Goal: Communication & Community: Participate in discussion

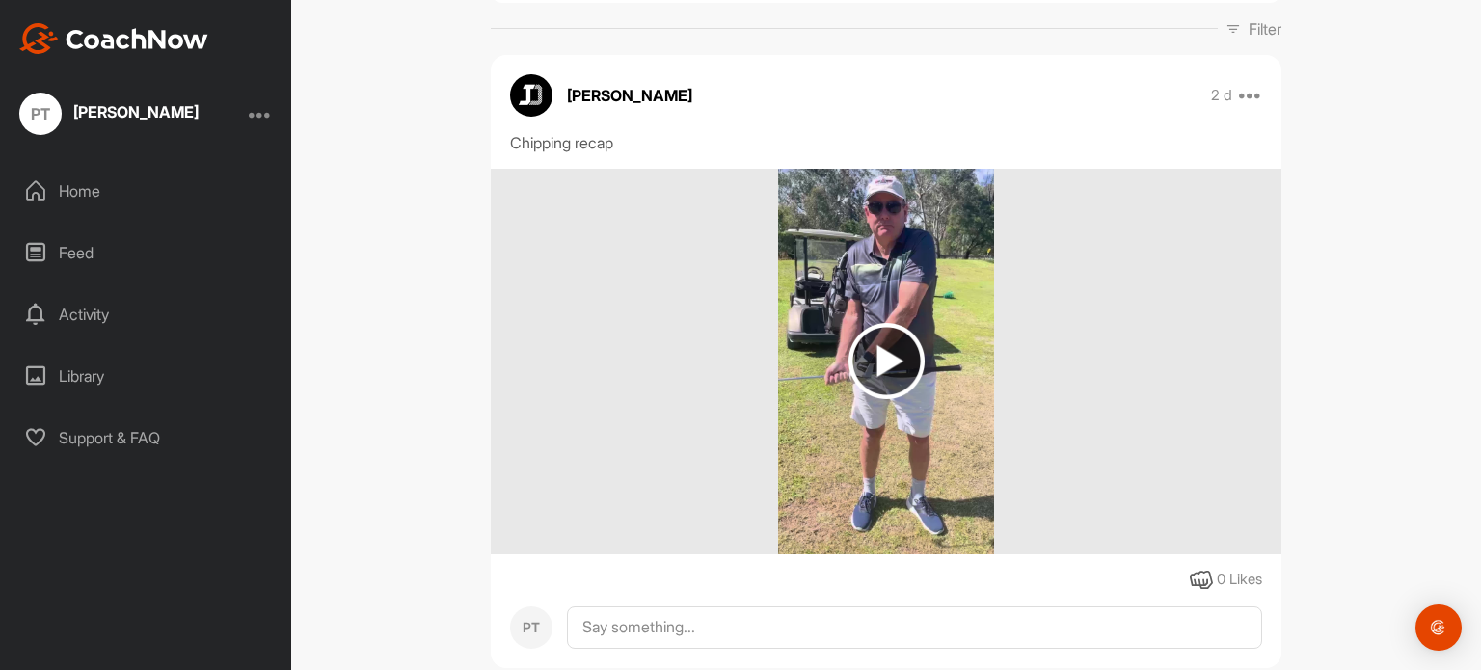
scroll to position [386, 0]
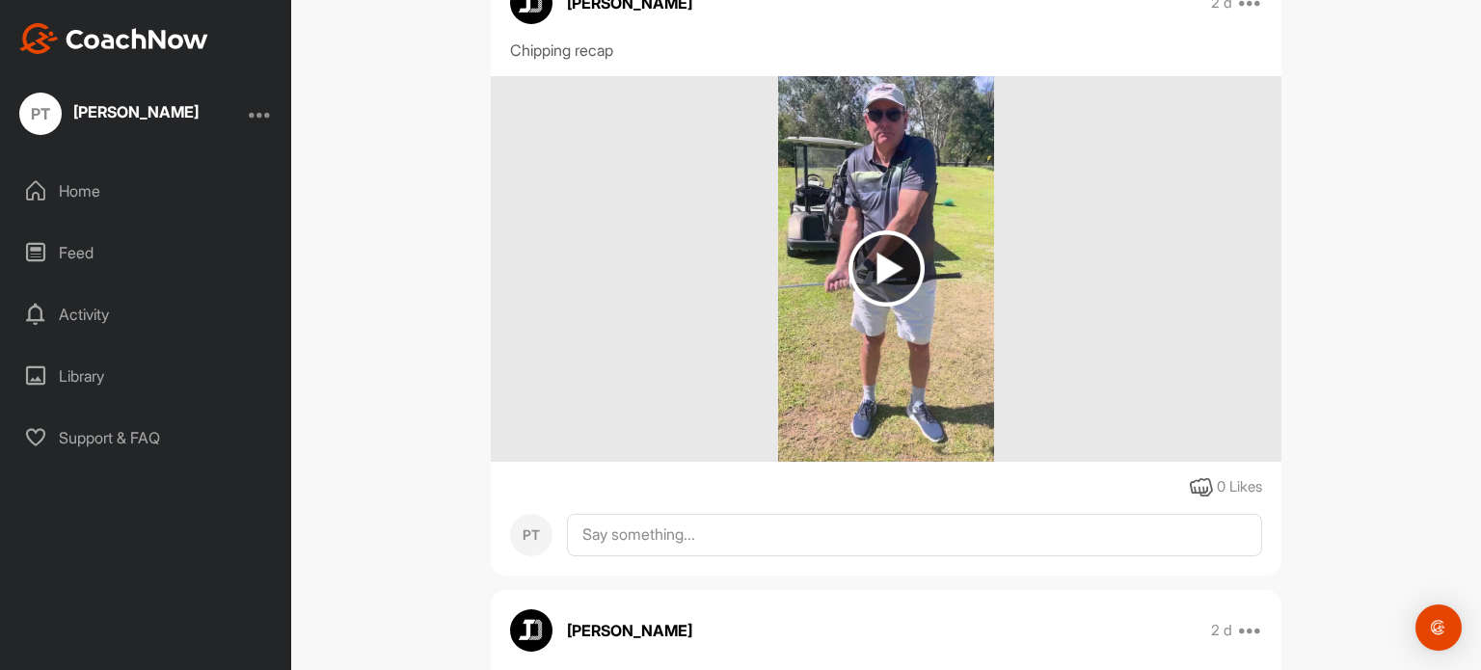
click at [879, 273] on img at bounding box center [887, 268] width 76 height 76
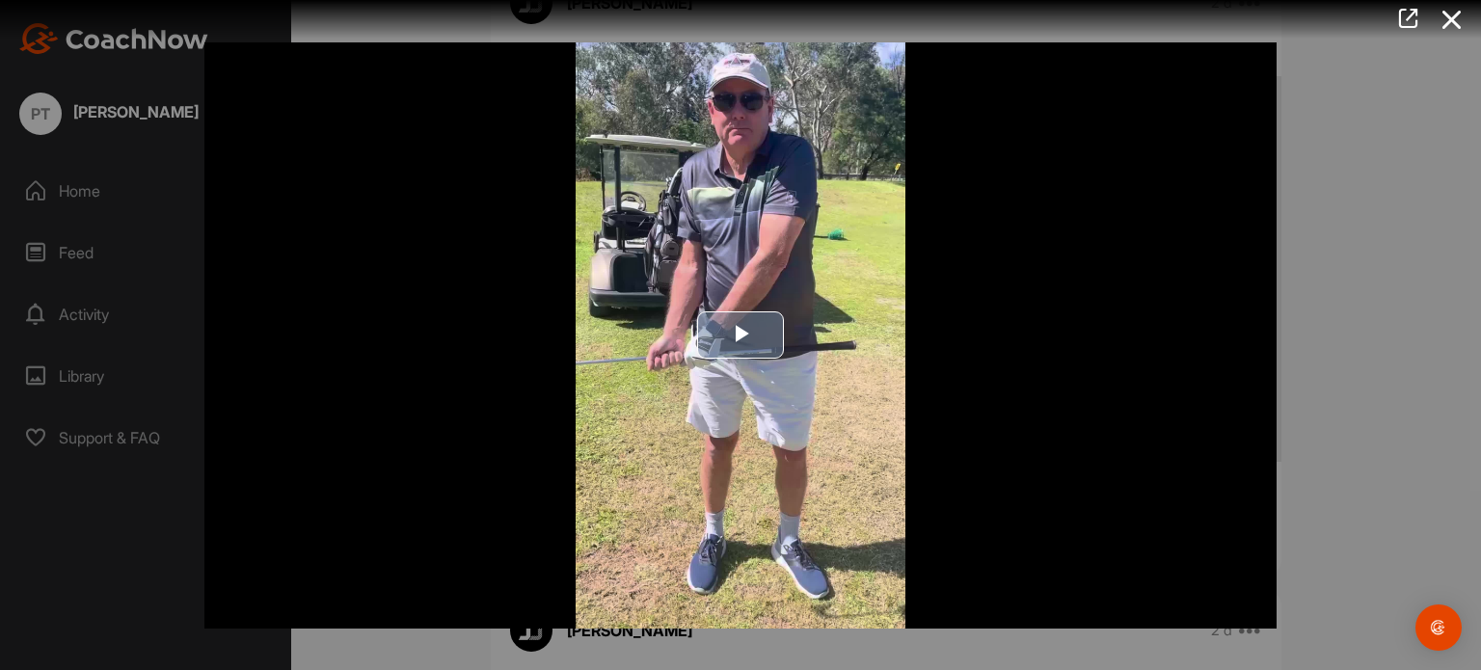
click at [741, 336] on span "Video Player" at bounding box center [741, 336] width 0 height 0
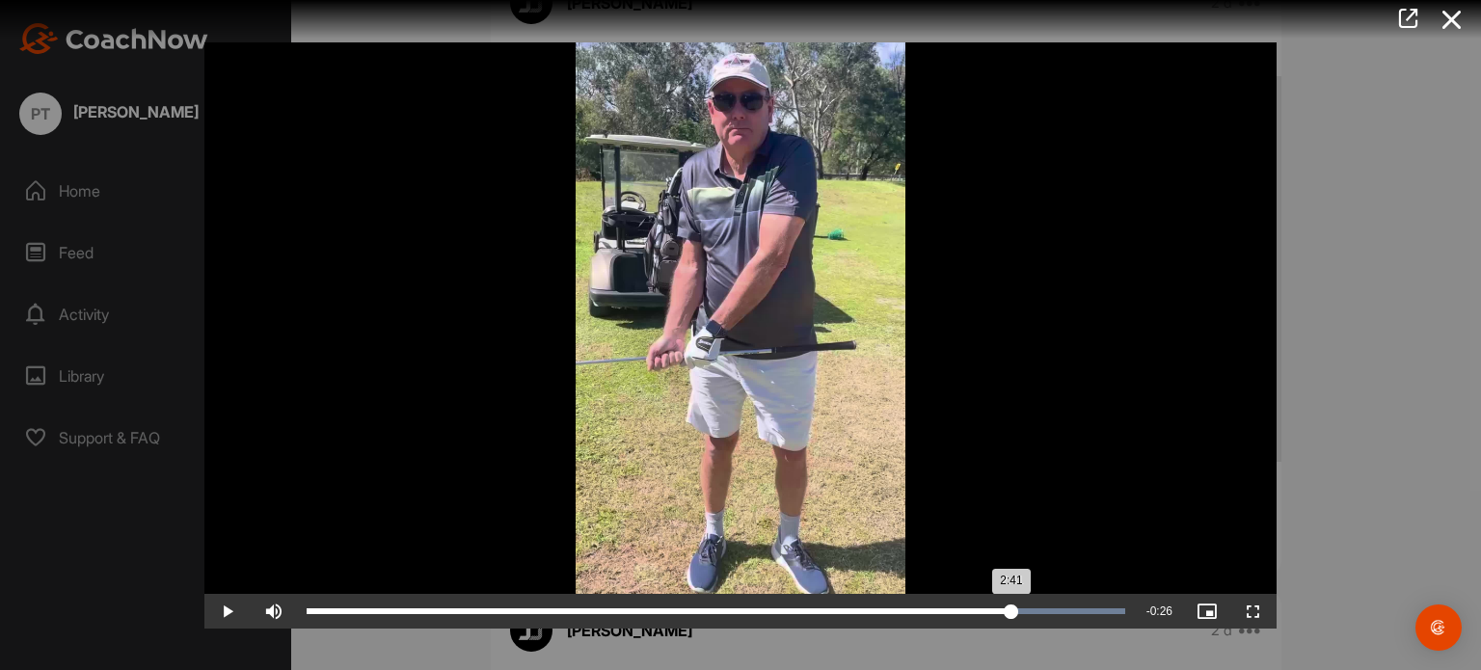
drag, startPoint x: 1065, startPoint y: 608, endPoint x: 1011, endPoint y: 607, distance: 54.0
click at [1011, 608] on div "2:41" at bounding box center [659, 611] width 705 height 6
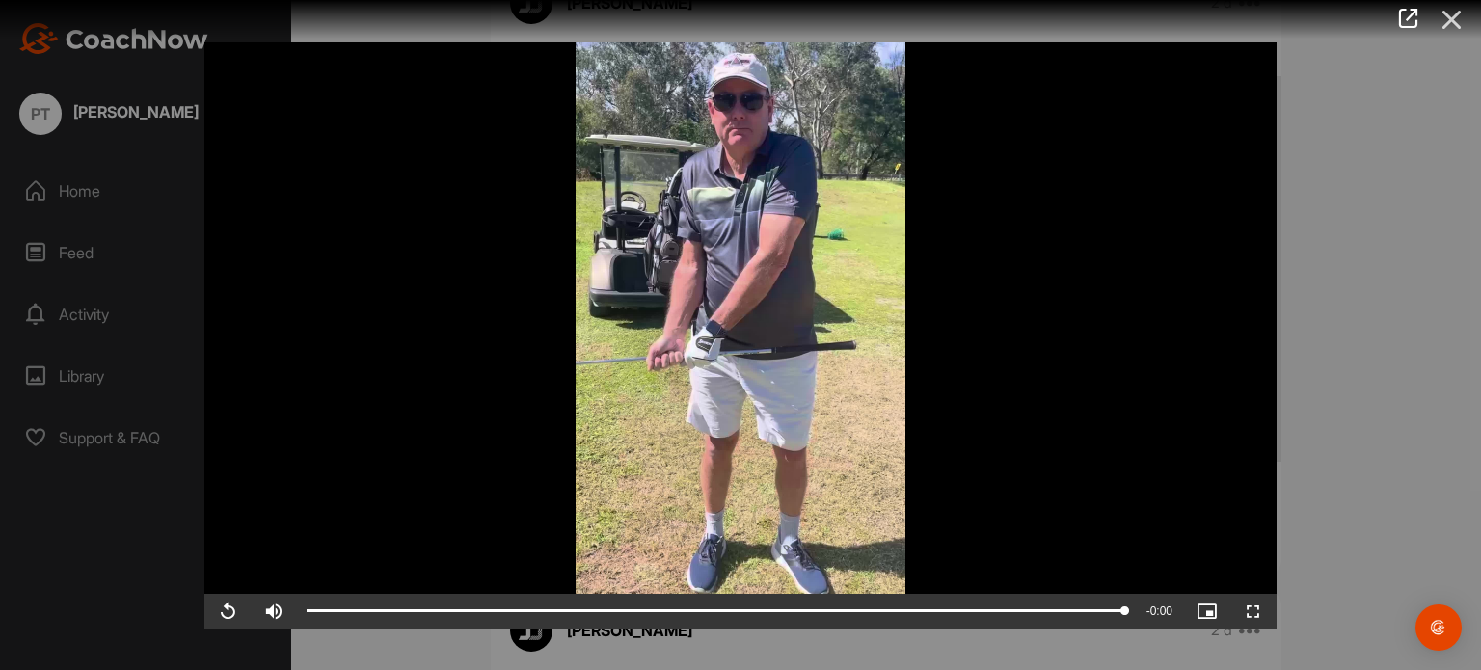
click at [1450, 11] on icon at bounding box center [1452, 20] width 44 height 36
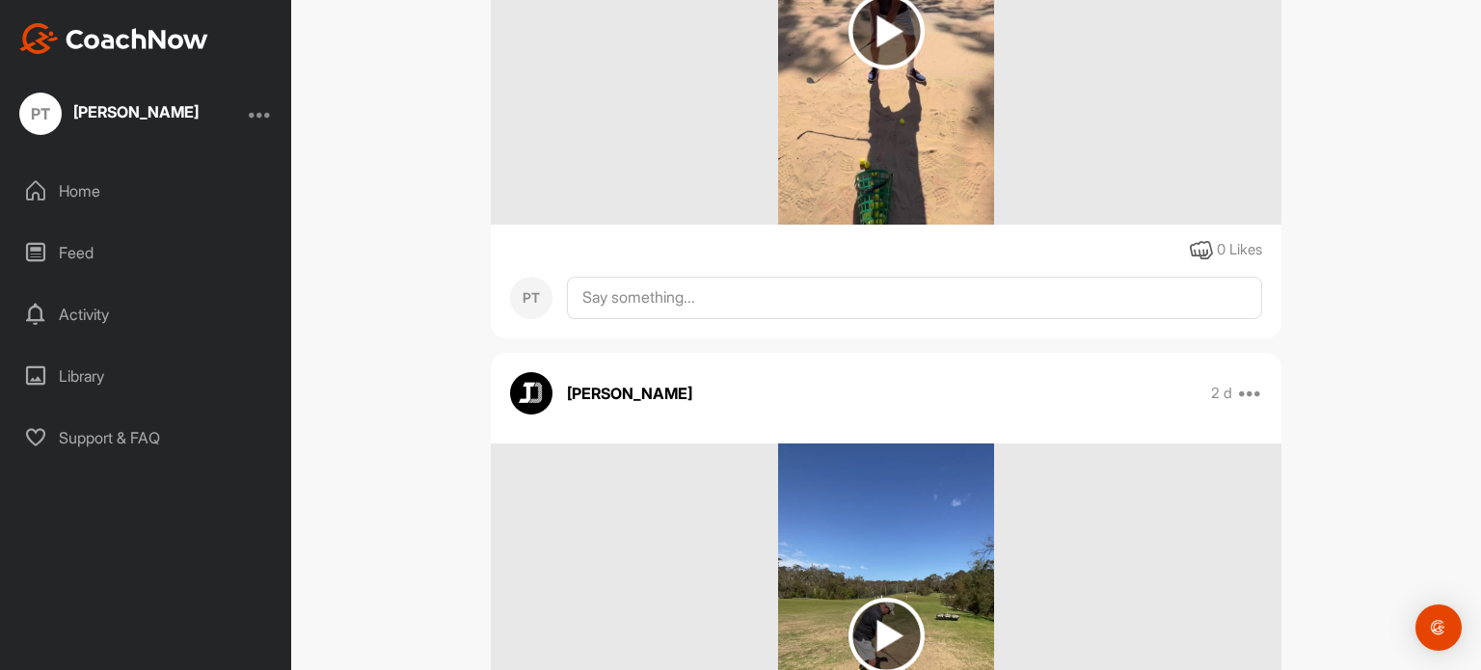
scroll to position [2218, 0]
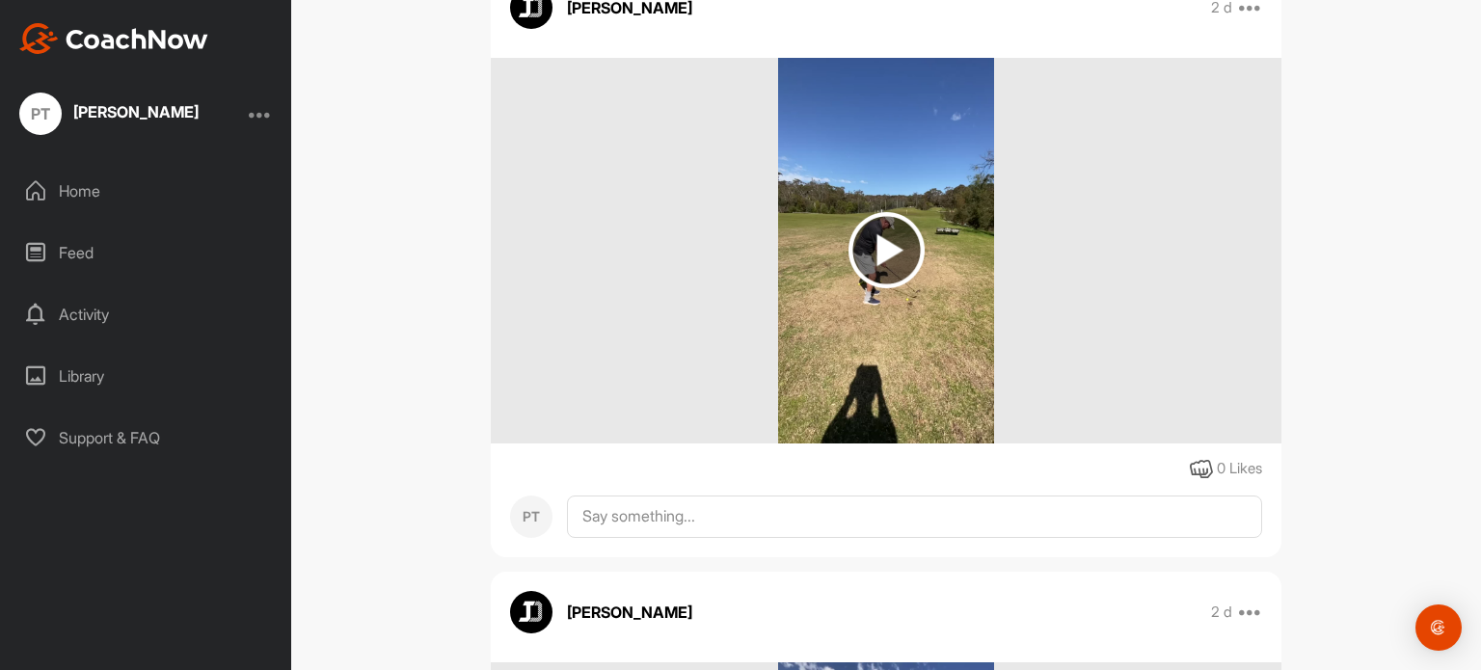
click at [872, 238] on img at bounding box center [887, 250] width 76 height 76
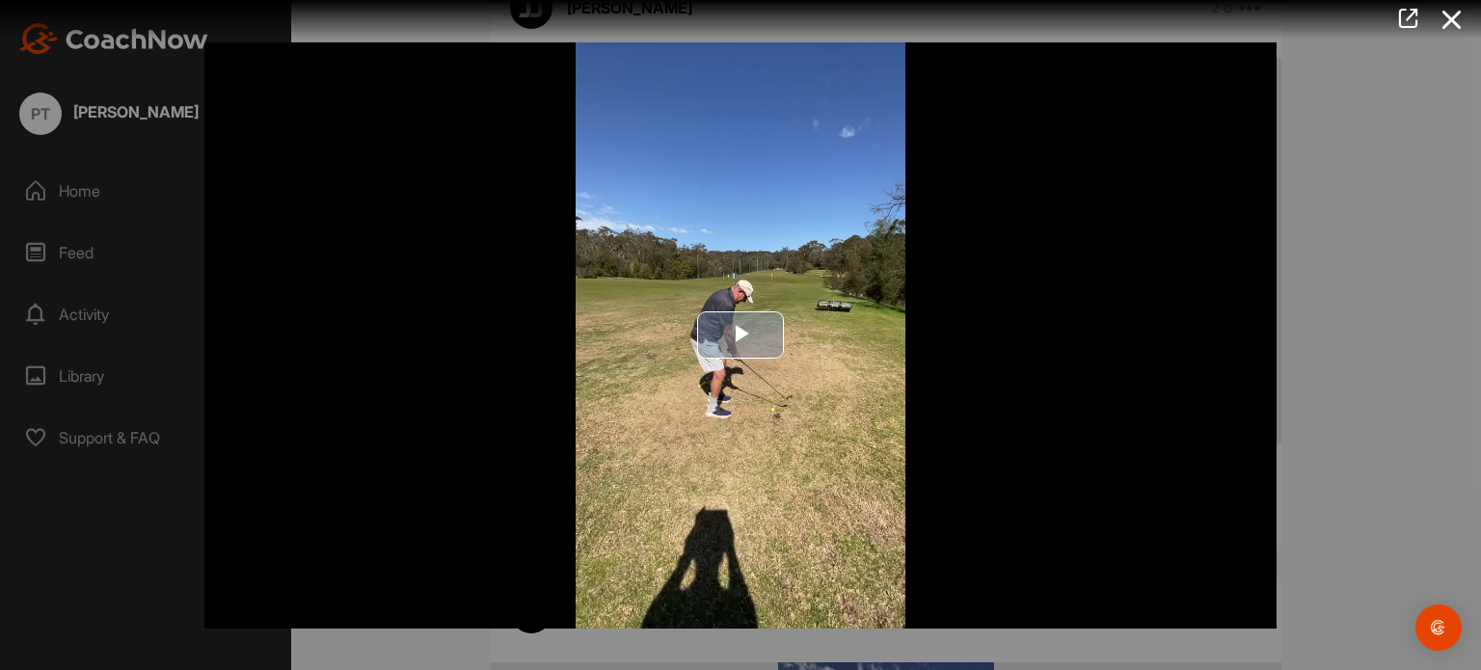
click at [741, 336] on span "Video Player" at bounding box center [741, 336] width 0 height 0
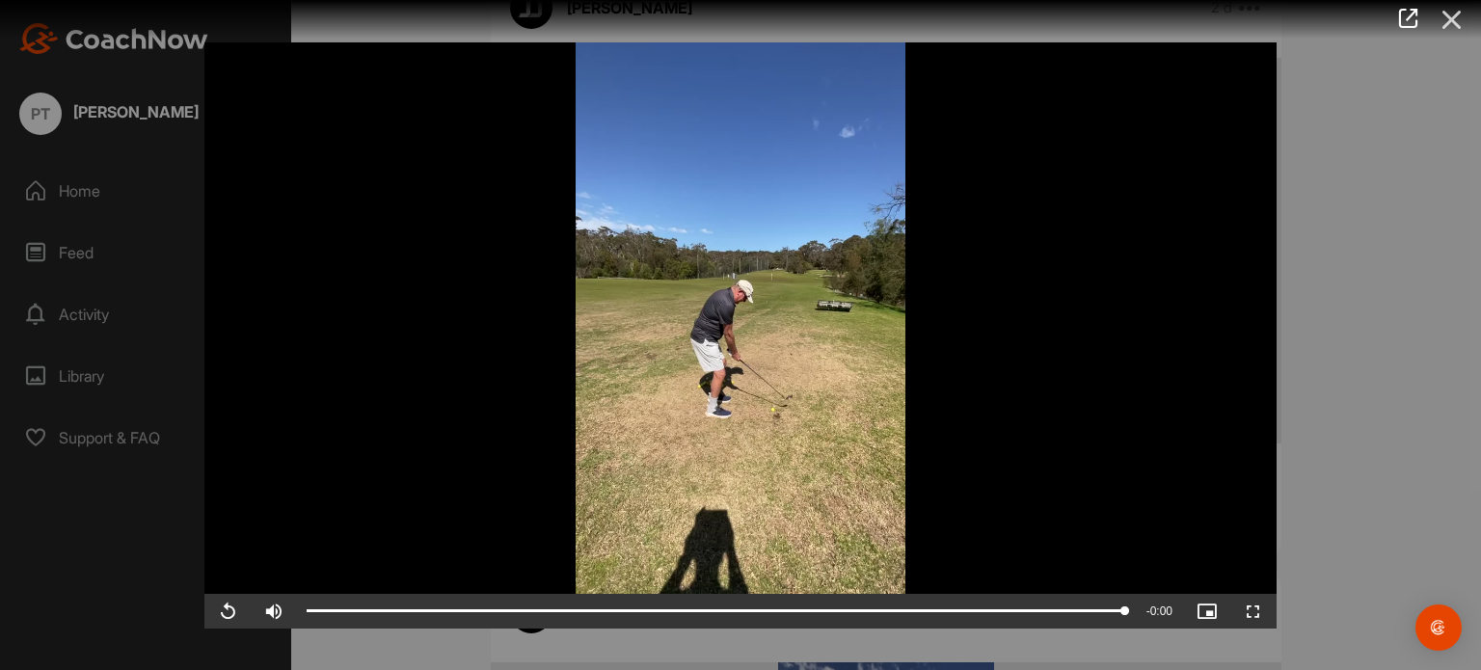
click at [1459, 16] on icon at bounding box center [1452, 20] width 44 height 36
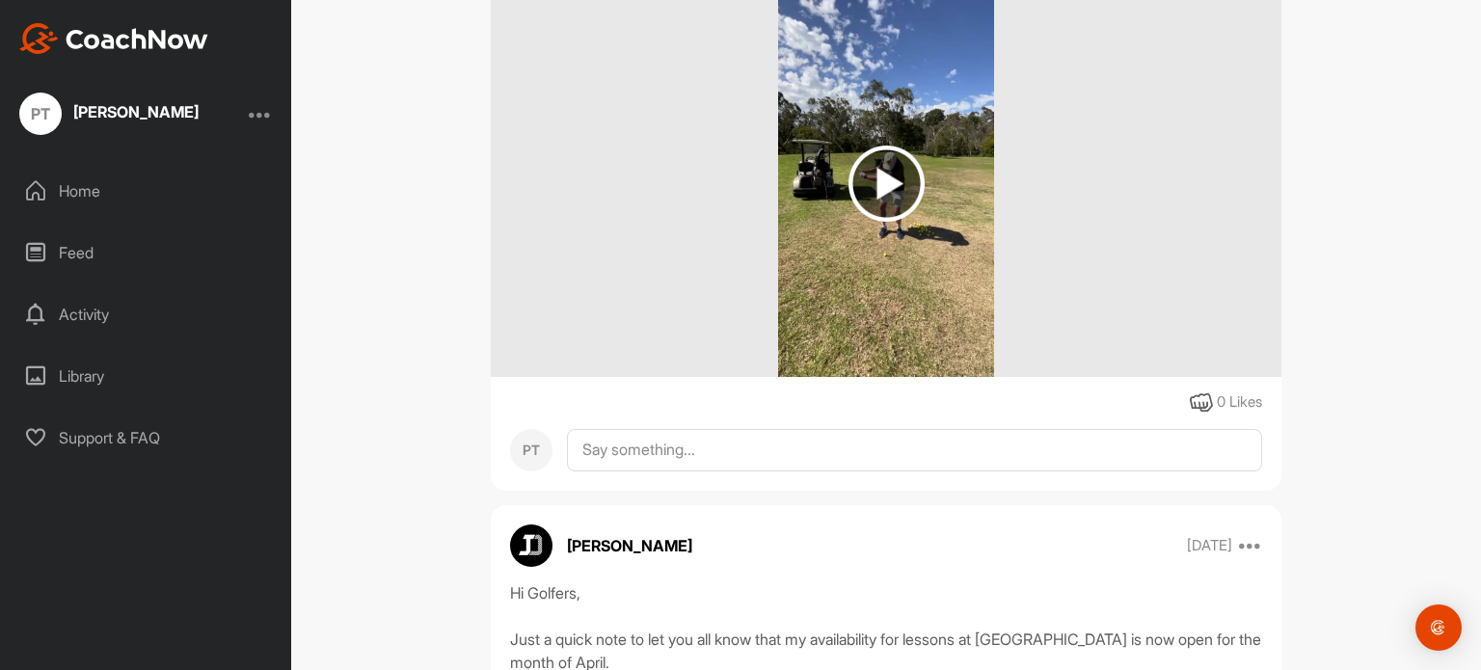
scroll to position [2893, 0]
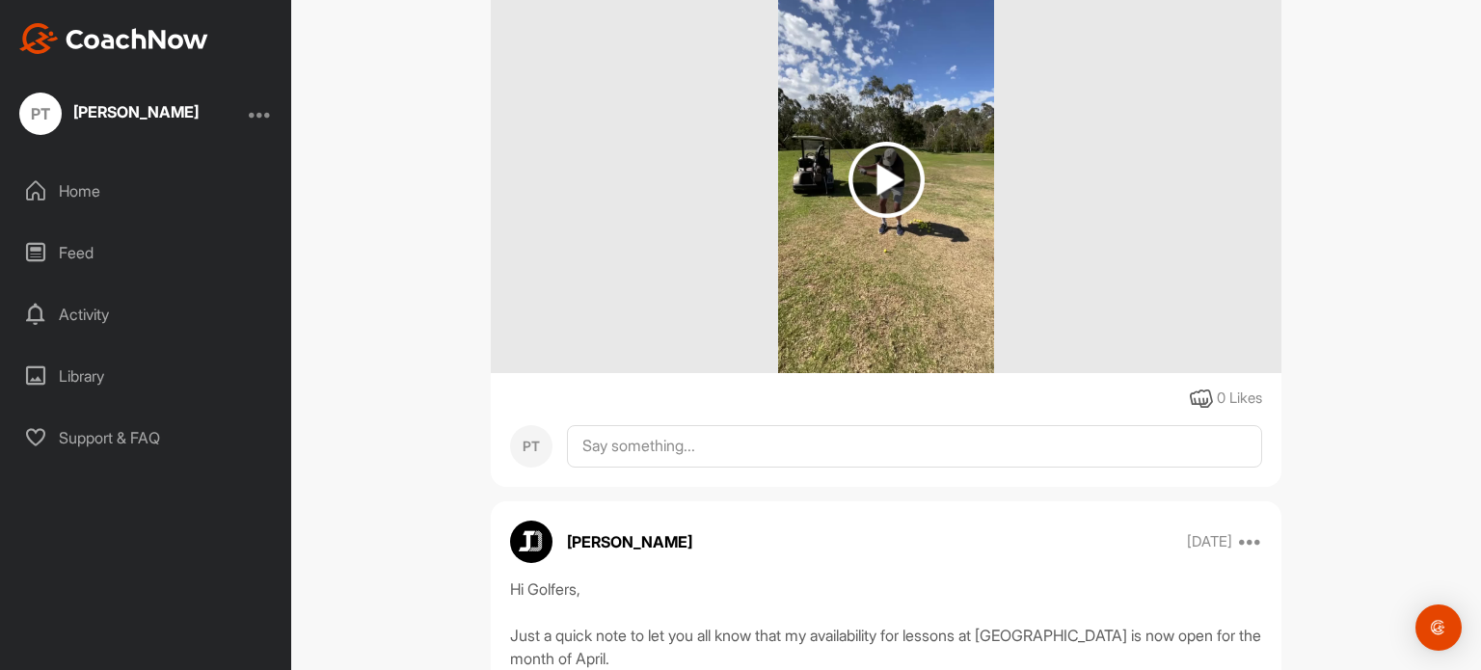
click at [879, 175] on img at bounding box center [887, 180] width 76 height 76
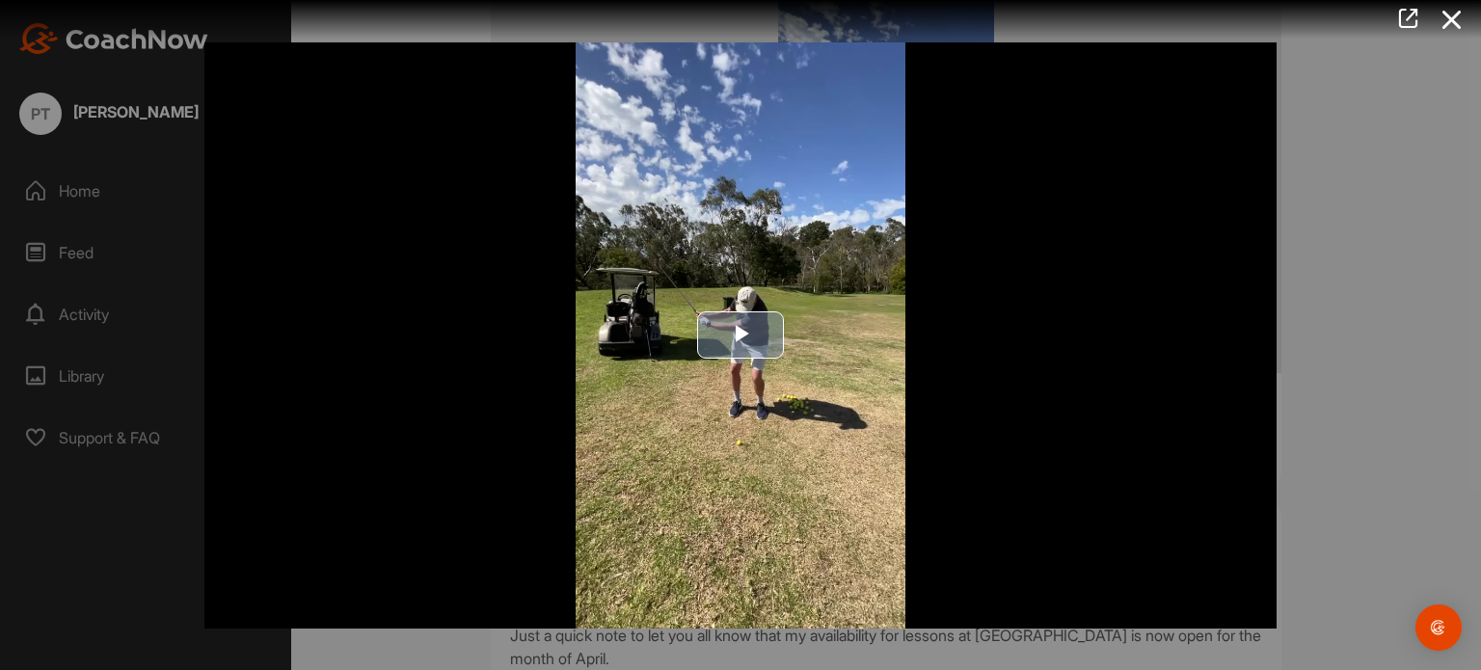
click at [741, 336] on span "Video Player" at bounding box center [741, 336] width 0 height 0
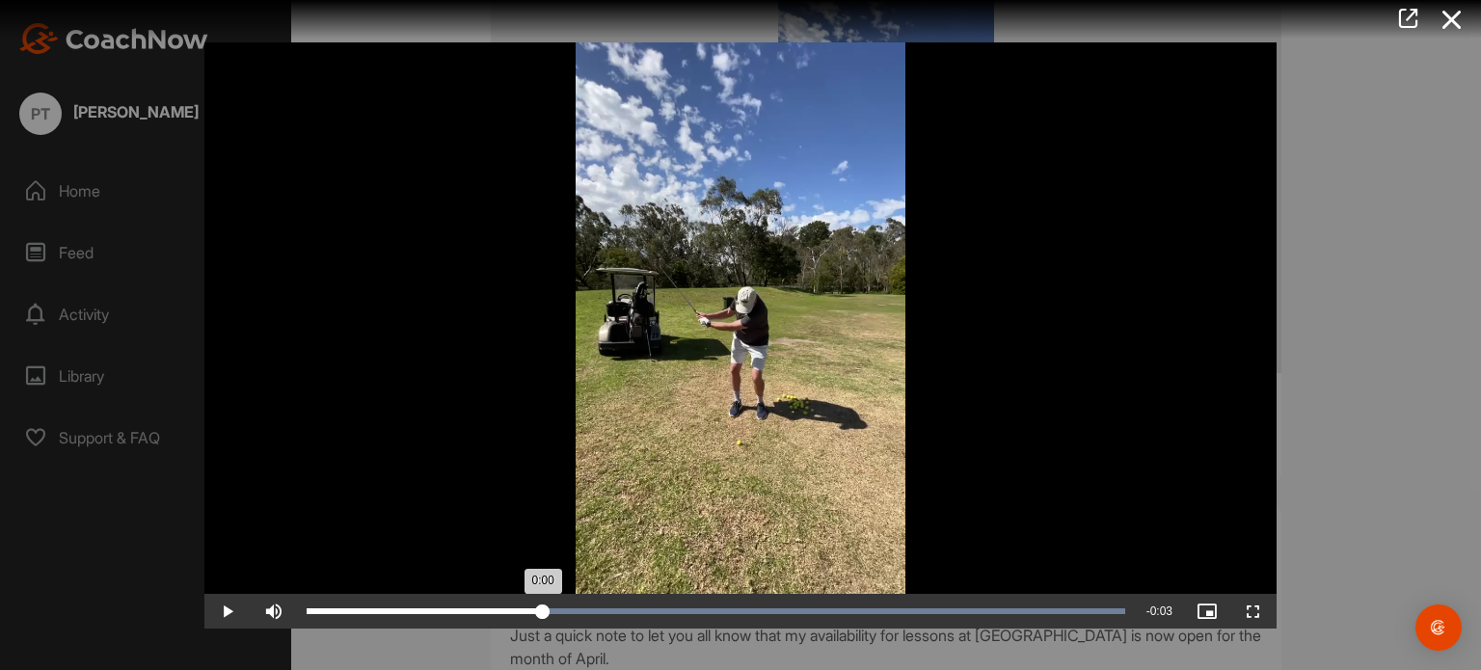
drag, startPoint x: 1129, startPoint y: 608, endPoint x: 543, endPoint y: 607, distance: 586.3
click at [543, 608] on div "0:00" at bounding box center [425, 611] width 236 height 6
drag, startPoint x: 541, startPoint y: 607, endPoint x: 440, endPoint y: 606, distance: 101.3
click at [440, 608] on div "0:00" at bounding box center [373, 611] width 133 height 6
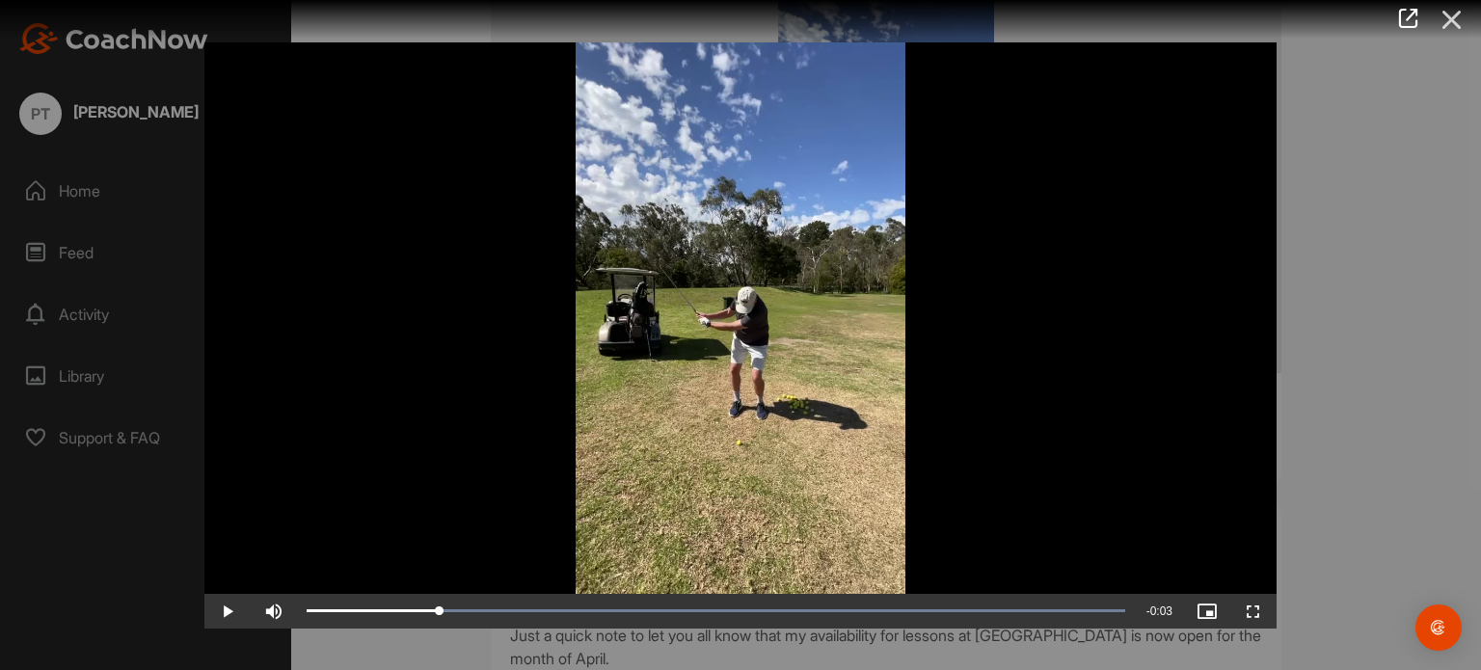
click at [1447, 14] on icon at bounding box center [1452, 20] width 44 height 36
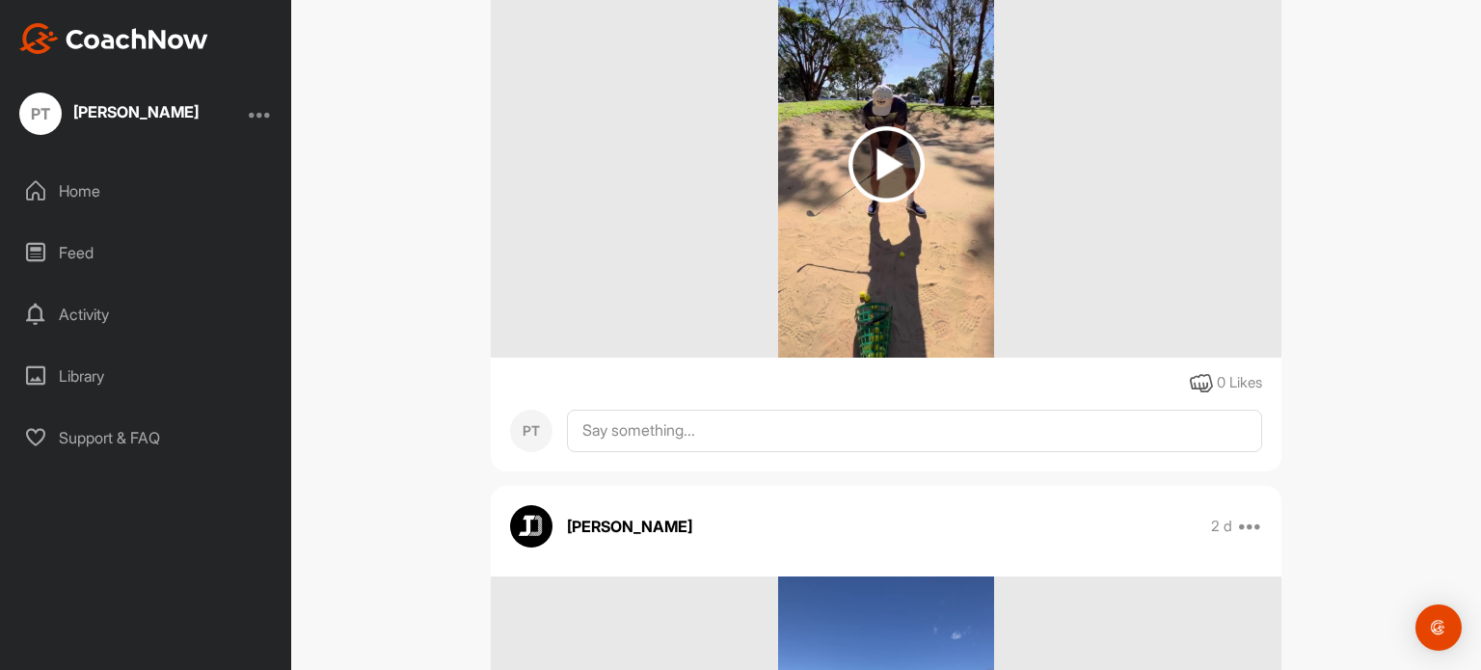
scroll to position [1736, 0]
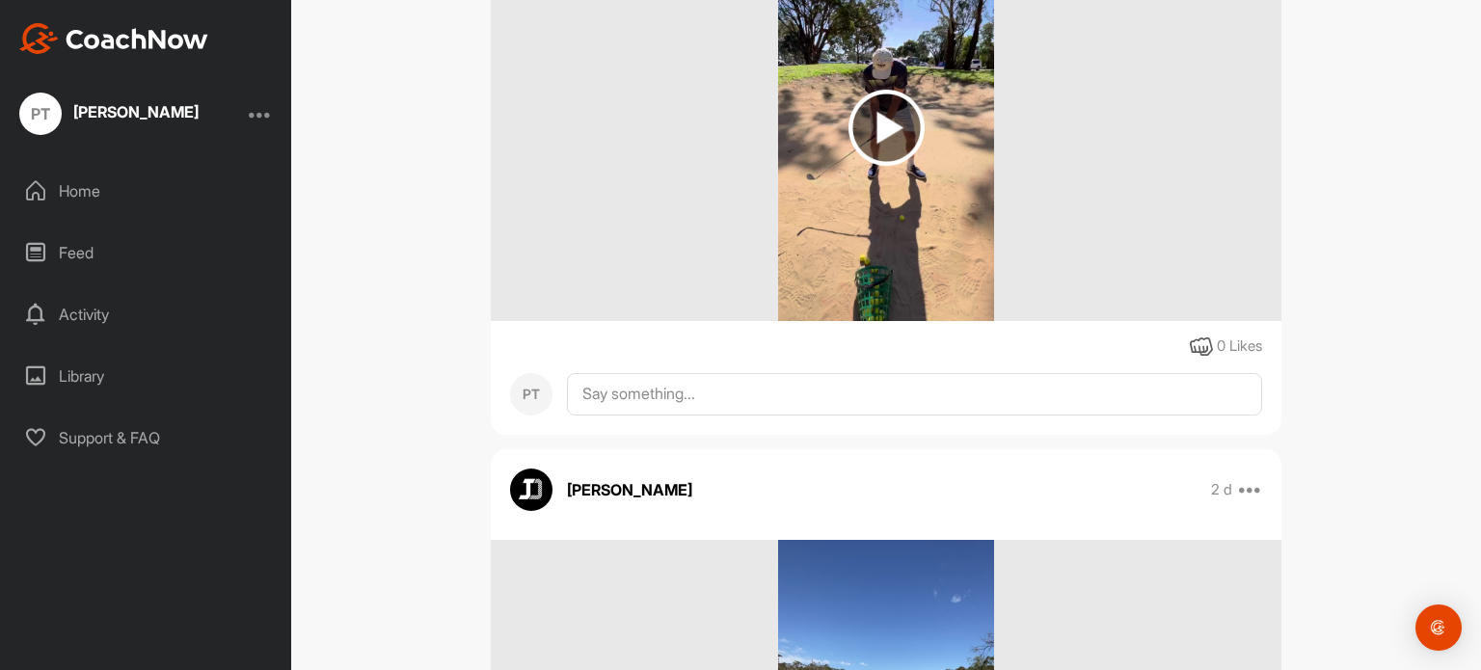
click at [876, 126] on img at bounding box center [887, 128] width 76 height 76
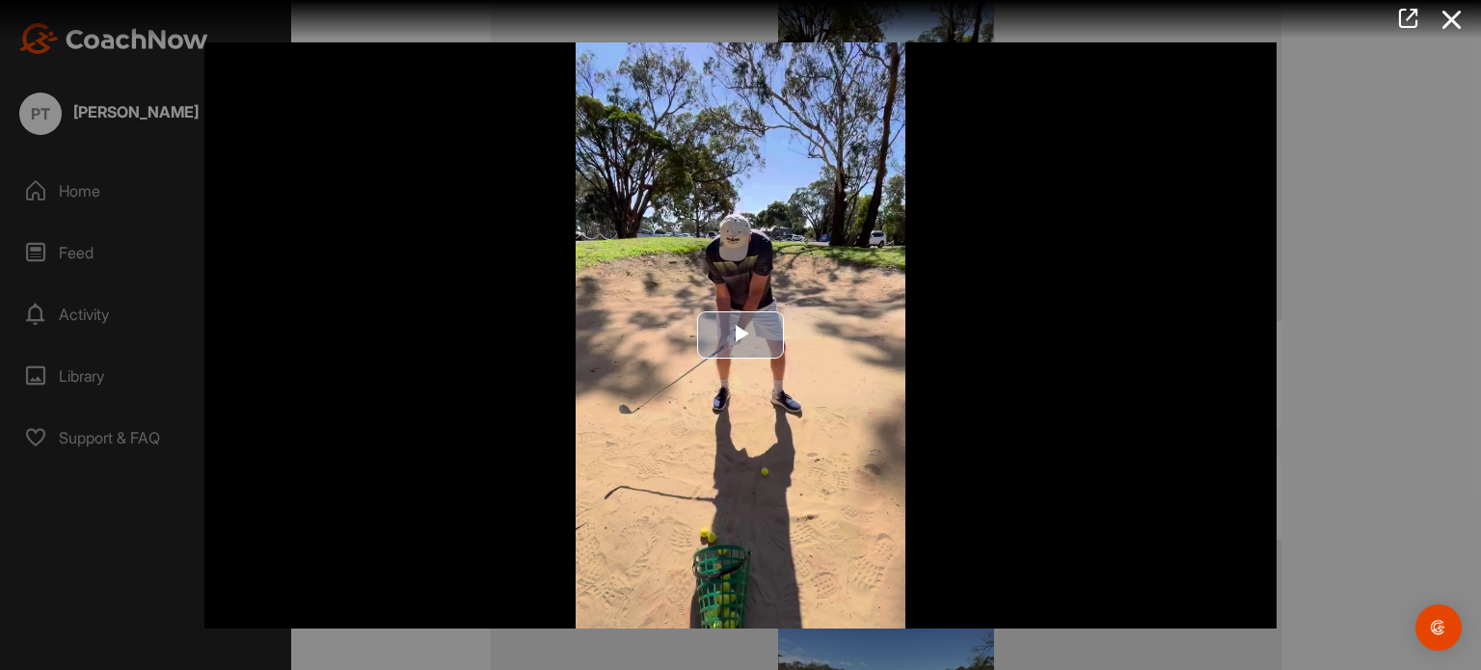
click at [741, 336] on span "Video Player" at bounding box center [741, 336] width 0 height 0
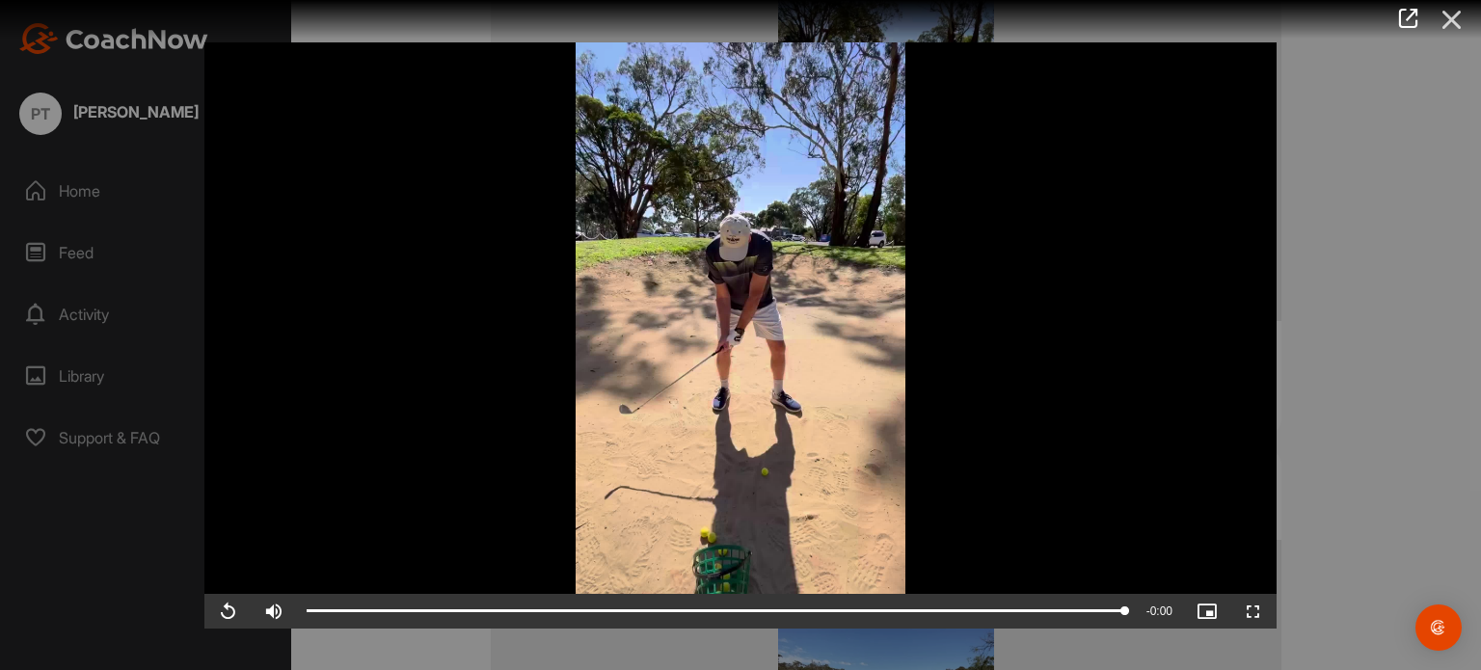
click at [1447, 27] on icon at bounding box center [1452, 20] width 44 height 36
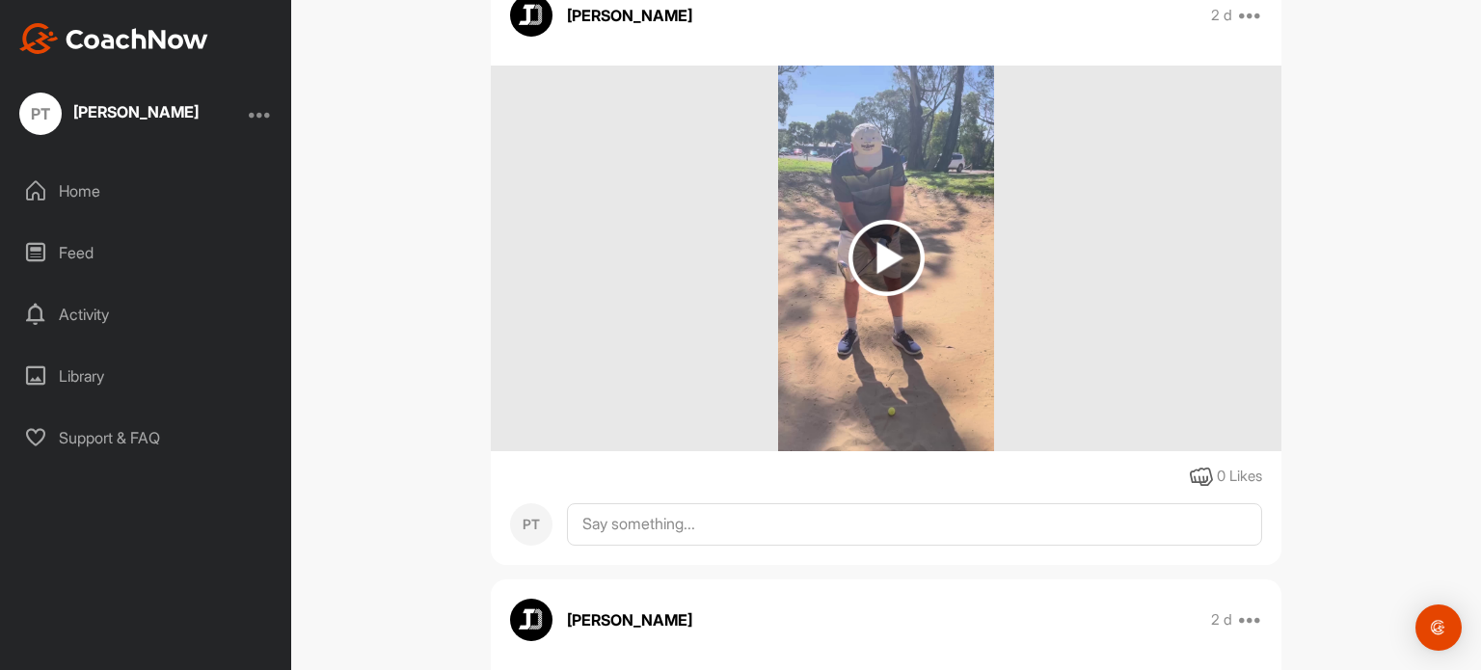
scroll to position [868, 0]
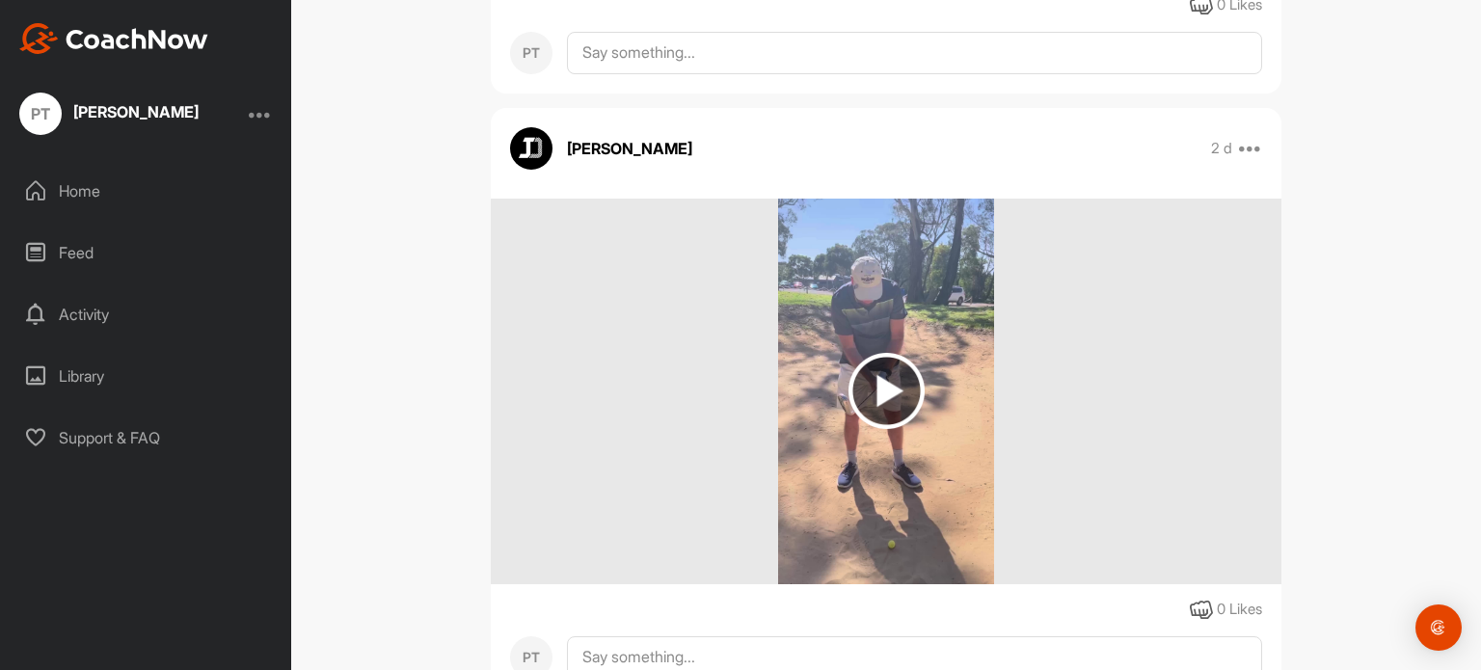
click at [886, 390] on img at bounding box center [887, 391] width 76 height 76
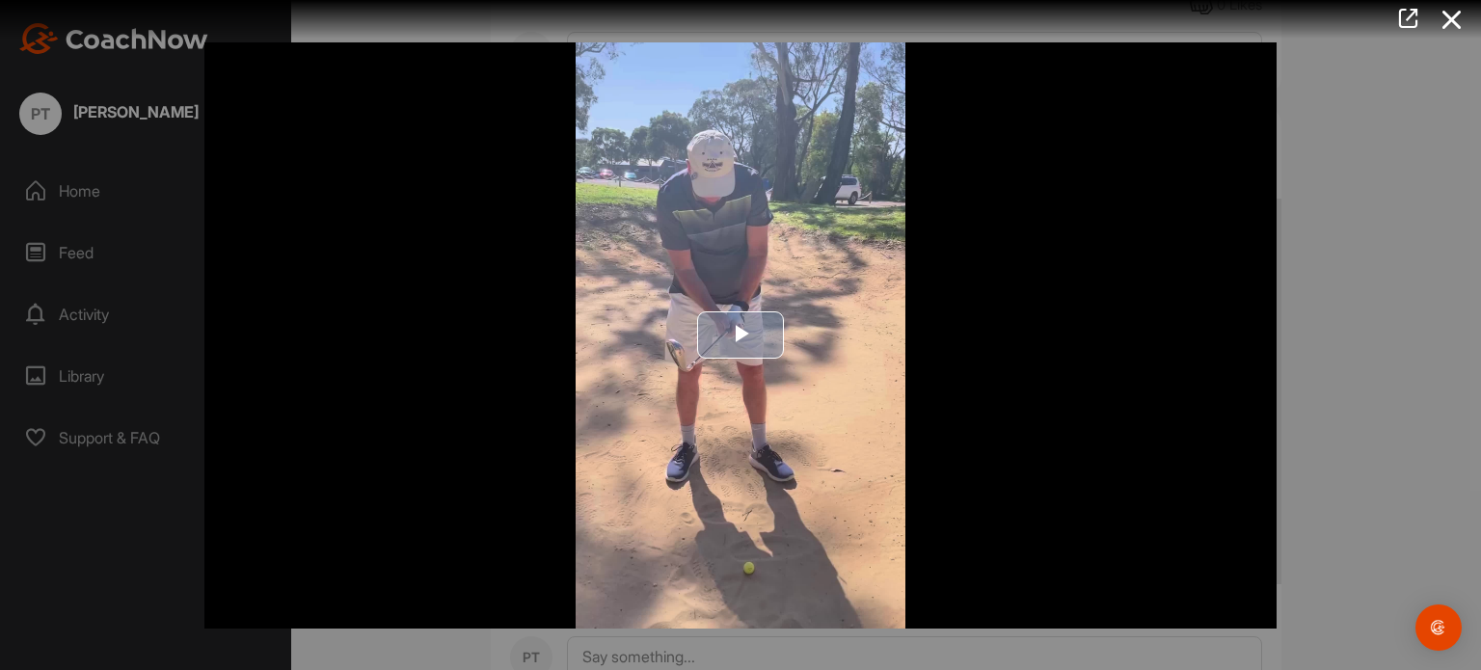
click at [741, 336] on span "Video Player" at bounding box center [741, 336] width 0 height 0
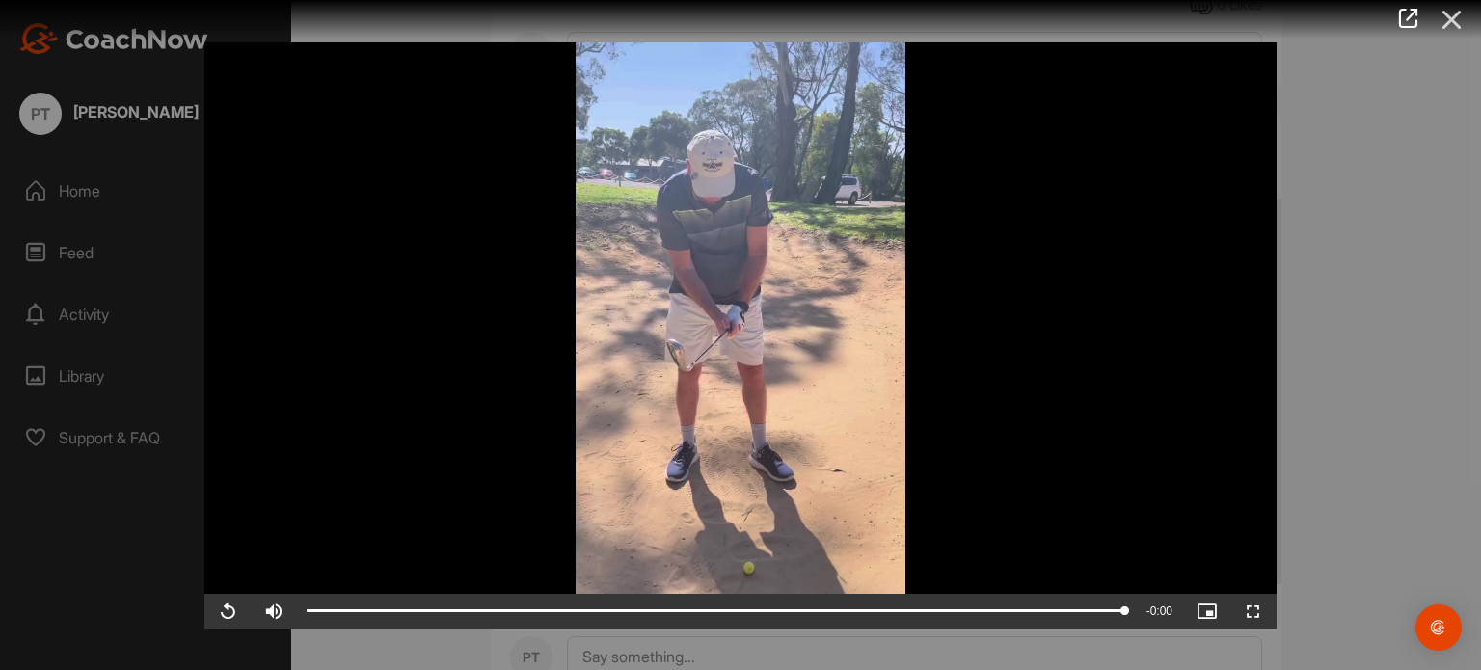
click at [1446, 21] on icon at bounding box center [1452, 20] width 44 height 36
